Goal: Complete application form: Complete application form

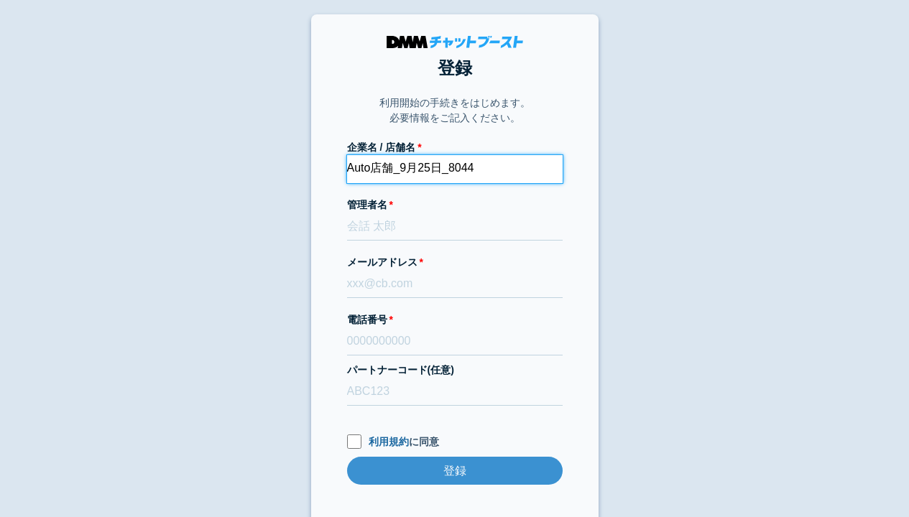
type input "Auto店舗_9月25日_8044"
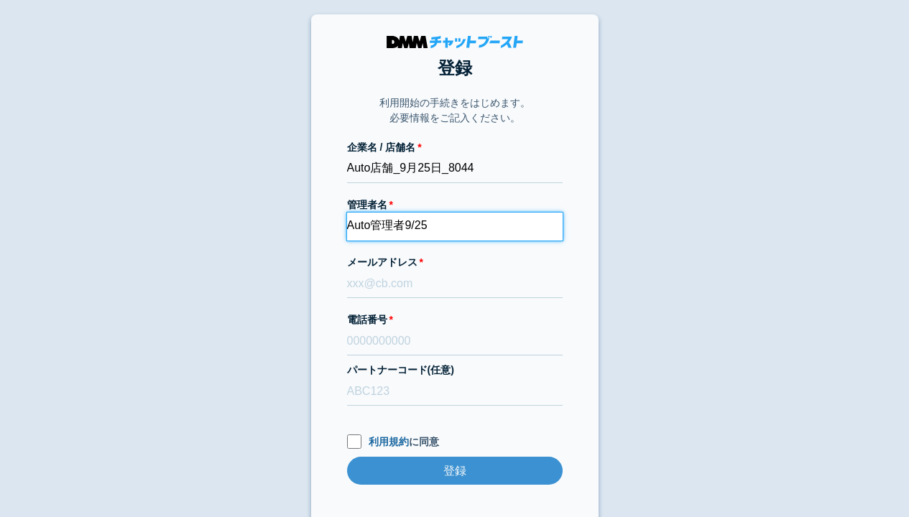
type input "Auto管理者9/25"
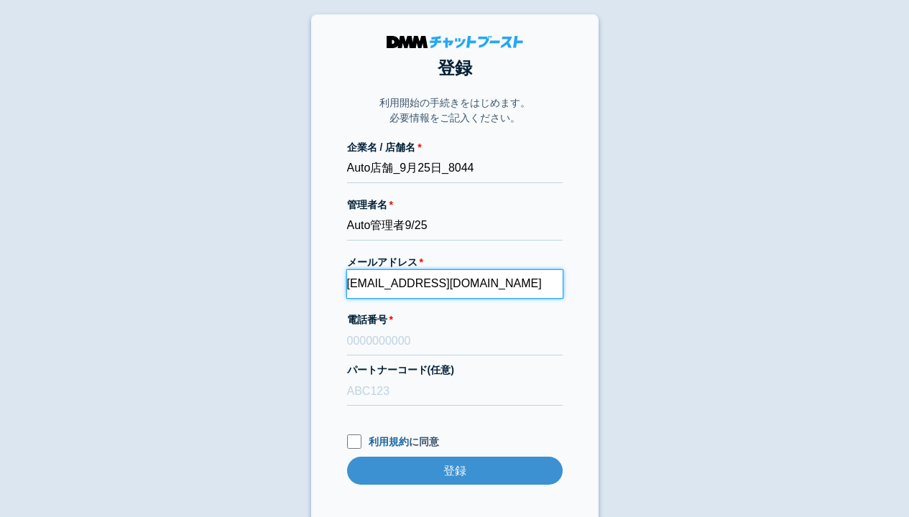
type input "[EMAIL_ADDRESS][DOMAIN_NAME]"
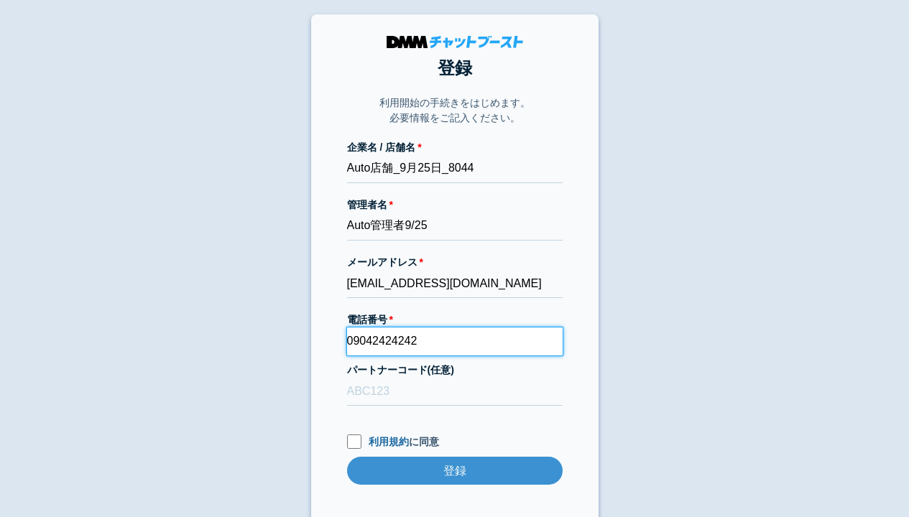
type input "09042424242"
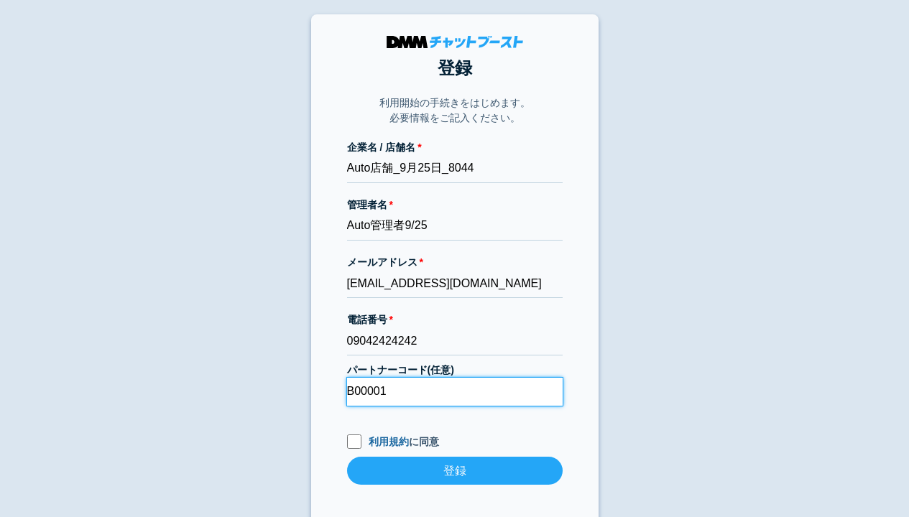
type input "B00001"
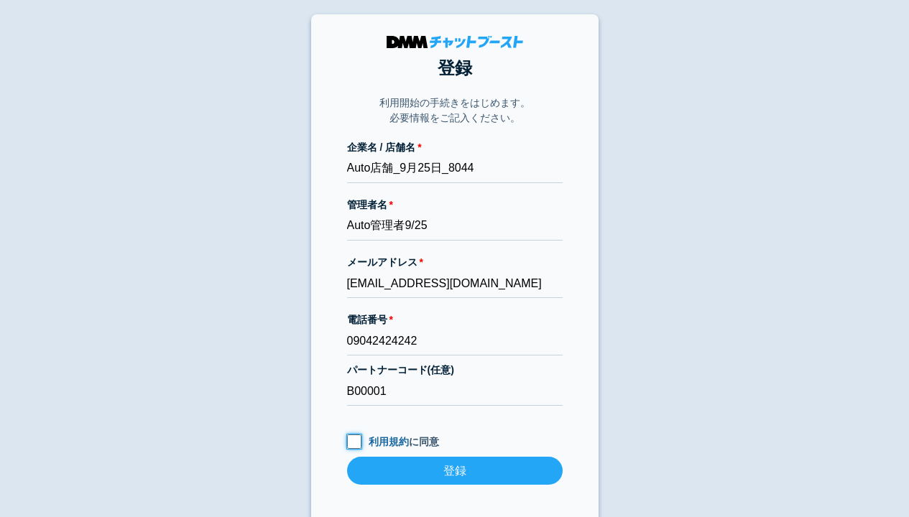
click at [354, 441] on input "利用規約 に同意" at bounding box center [354, 442] width 14 height 14
checkbox input "true"
click at [454, 471] on input "登録" at bounding box center [455, 471] width 216 height 28
